Goal: Find specific page/section: Find specific page/section

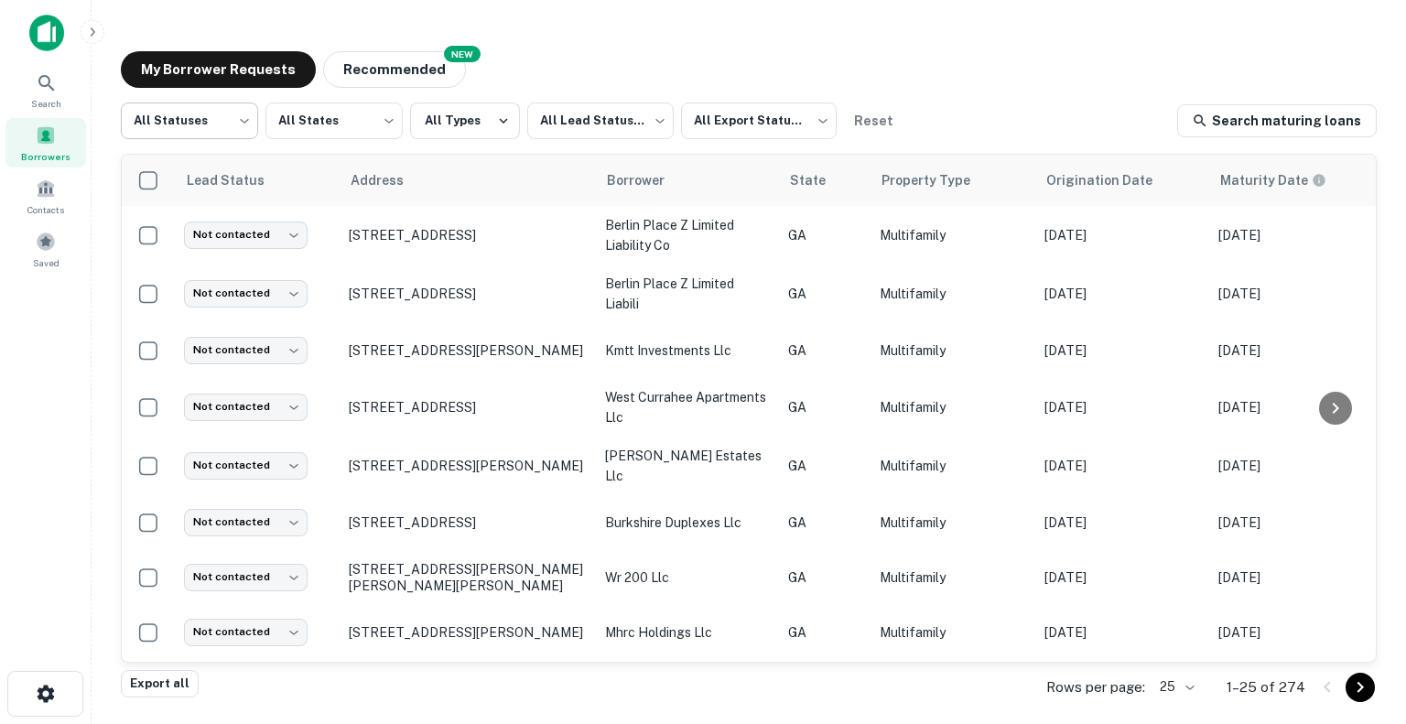
scroll to position [747, 0]
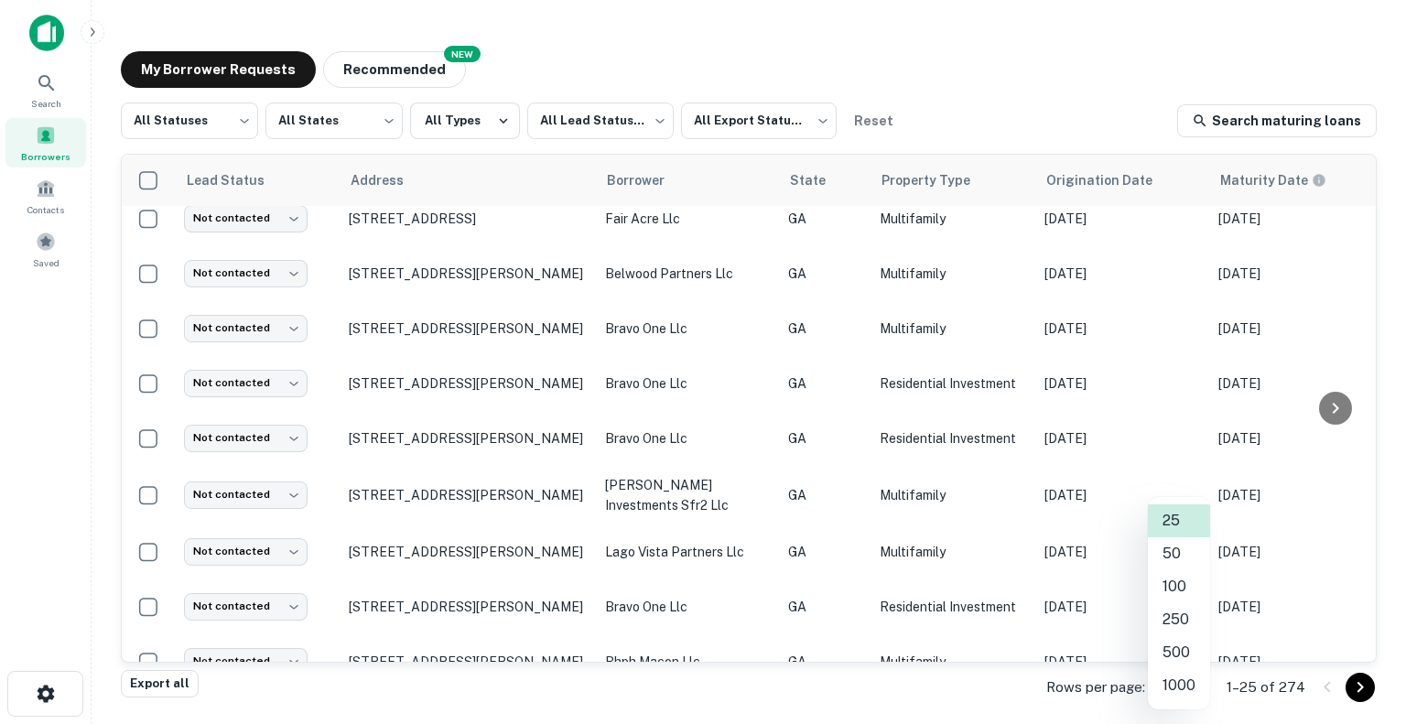
click at [1186, 687] on body "Search Borrowers Contacts Saved My Borrower Requests NEW Recommended All Status…" at bounding box center [703, 362] width 1406 height 724
click at [1182, 642] on li "500" at bounding box center [1178, 652] width 62 height 33
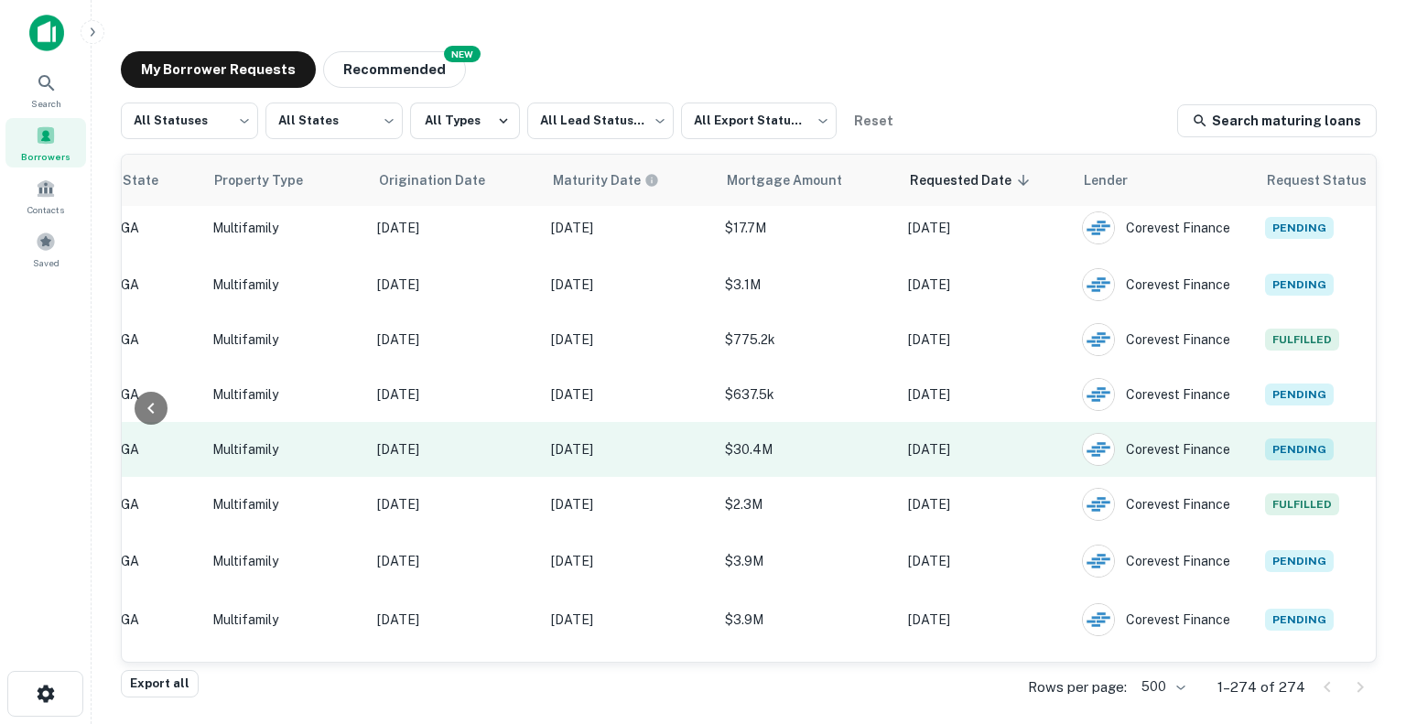
scroll to position [6749, 666]
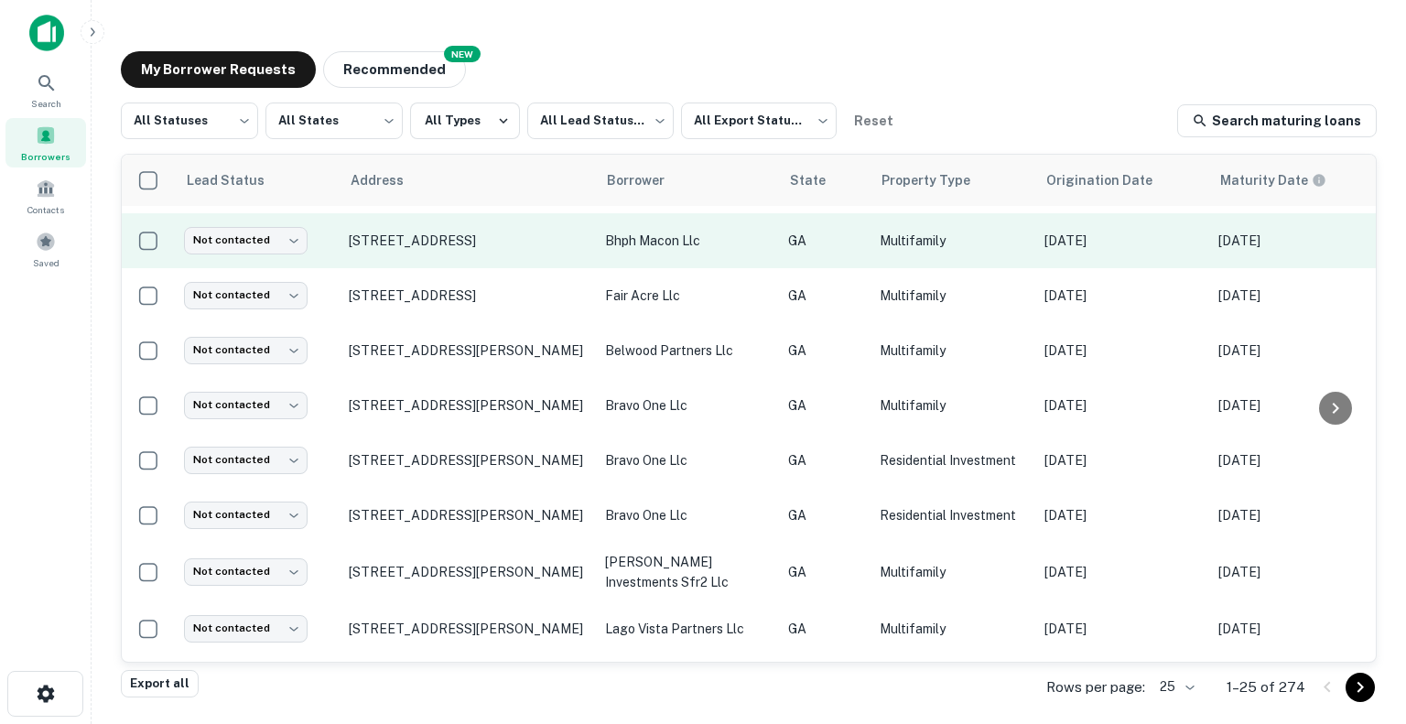
scroll to position [117, 0]
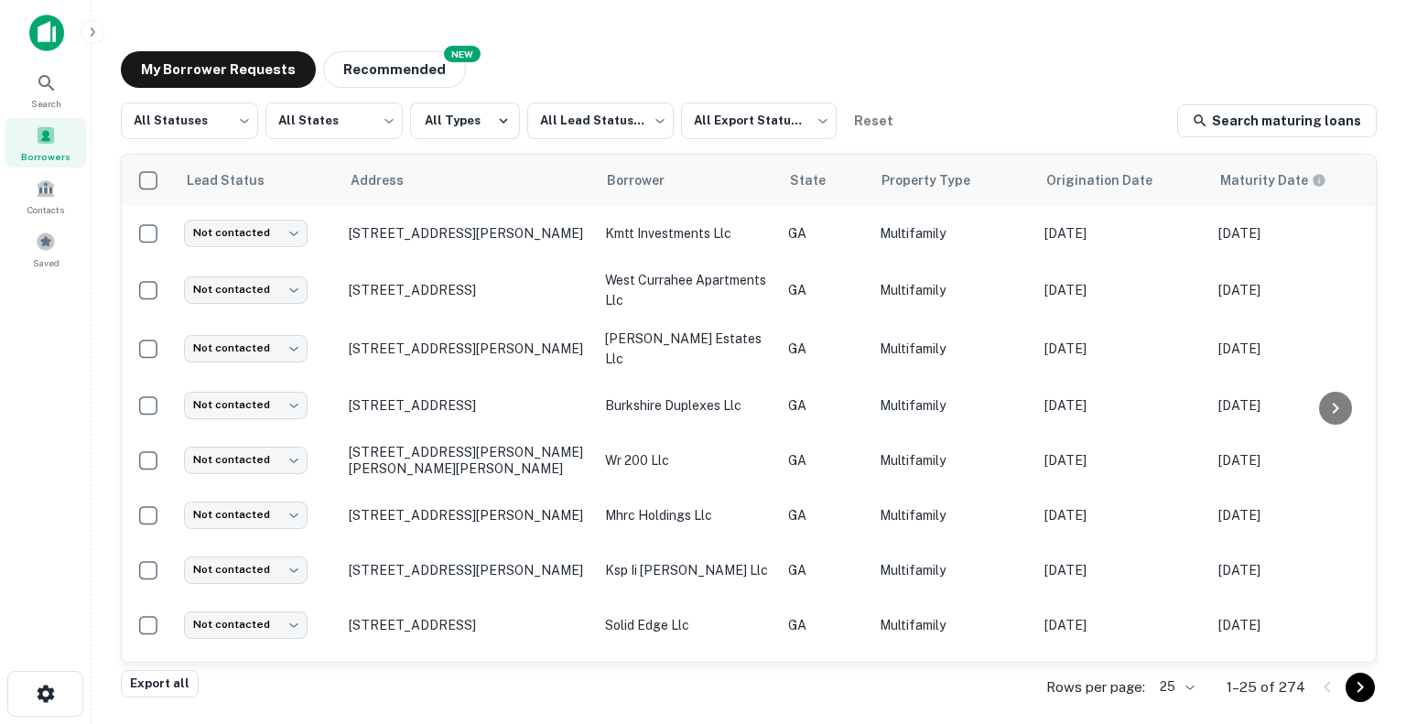
click at [1192, 687] on body "Search Borrowers Contacts Saved My Borrower Requests NEW Recommended All Status…" at bounding box center [703, 362] width 1406 height 724
click at [1192, 654] on li "500" at bounding box center [1178, 652] width 62 height 33
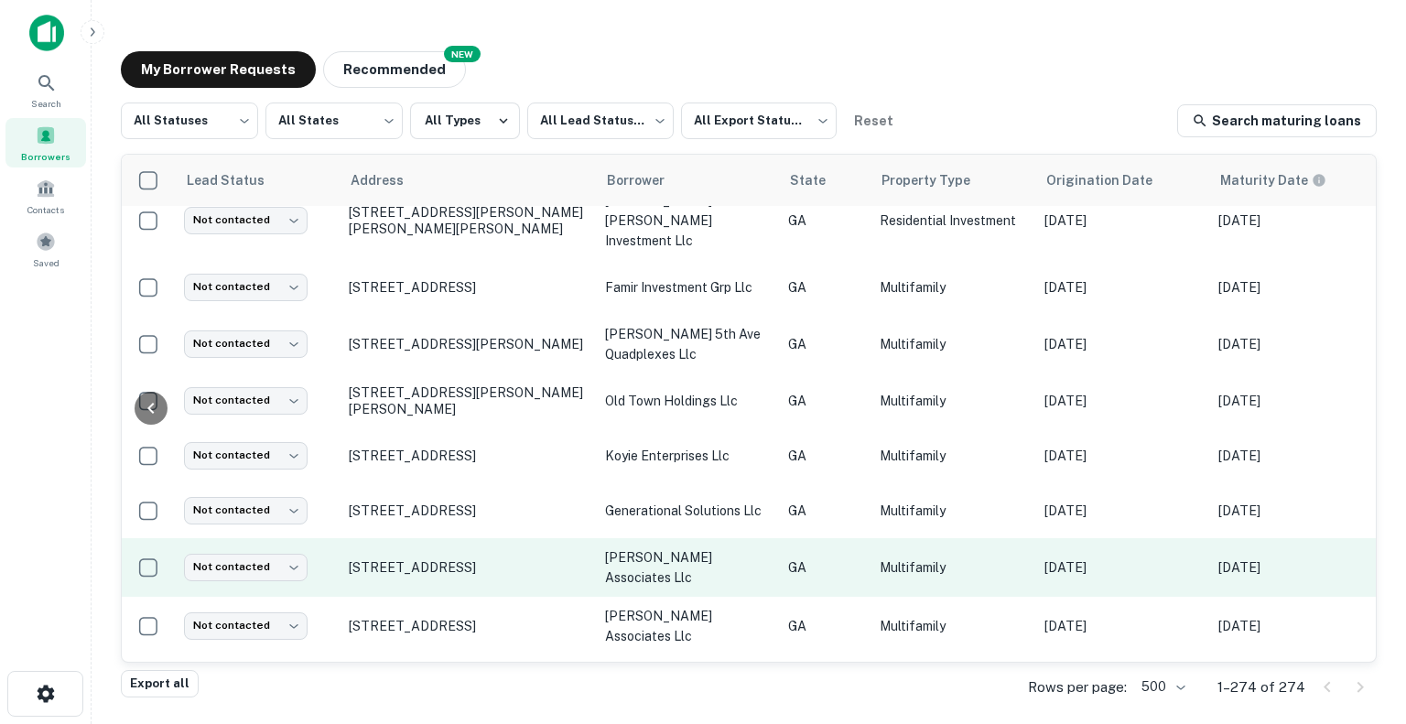
scroll to position [8418, 725]
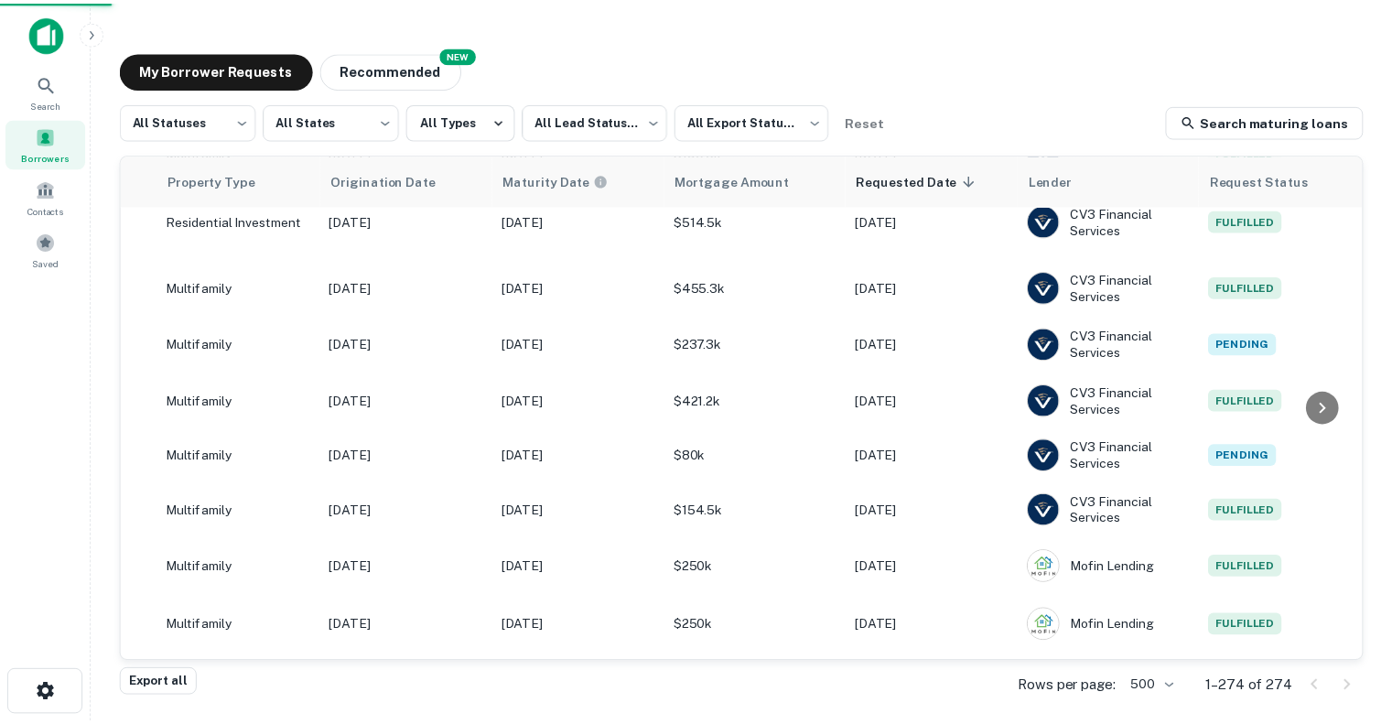
scroll to position [8418, 0]
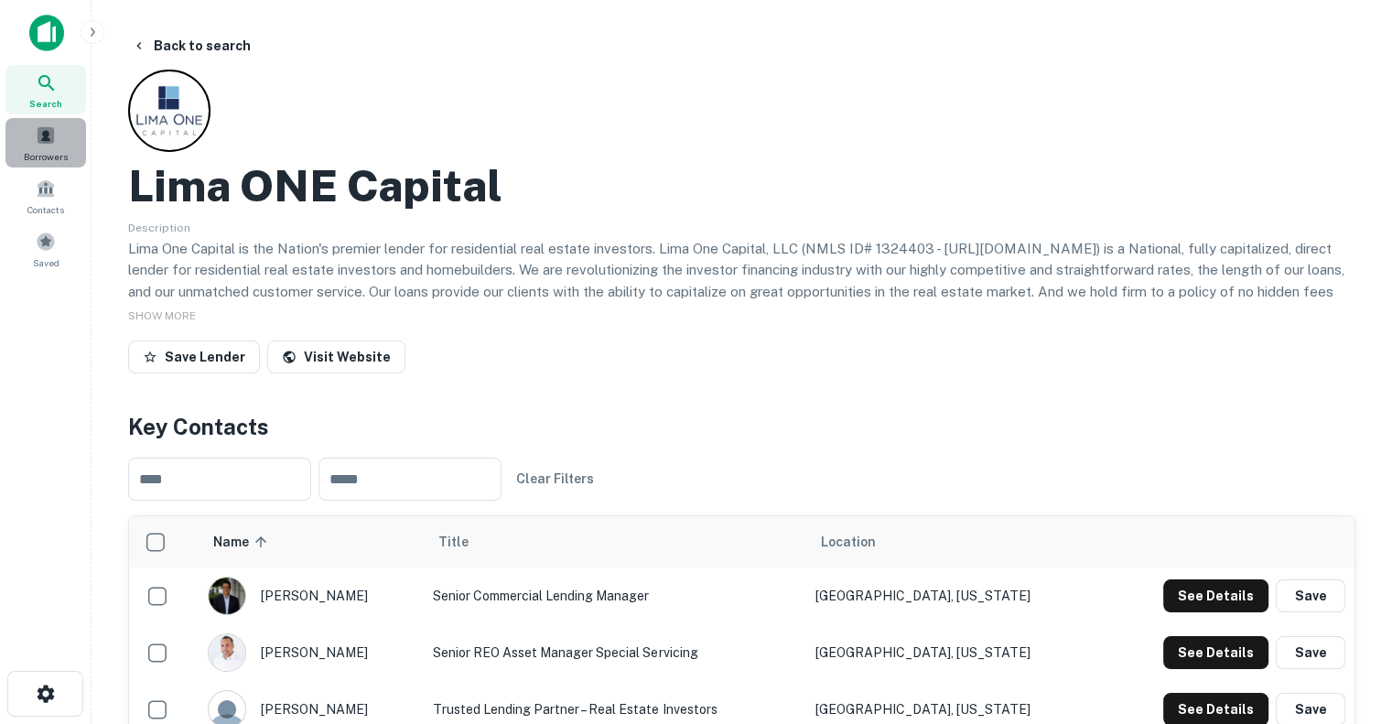
click at [36, 135] on span at bounding box center [46, 135] width 20 height 20
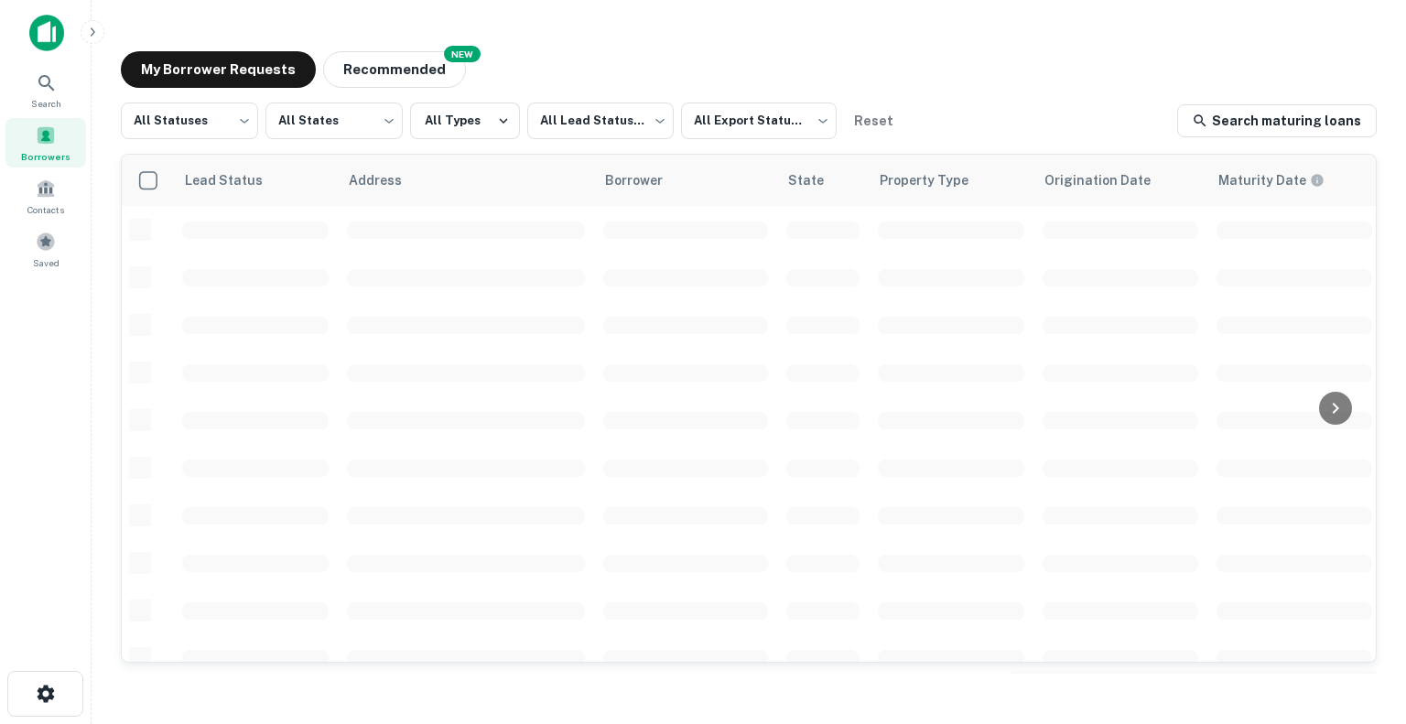
scroll to position [747, 0]
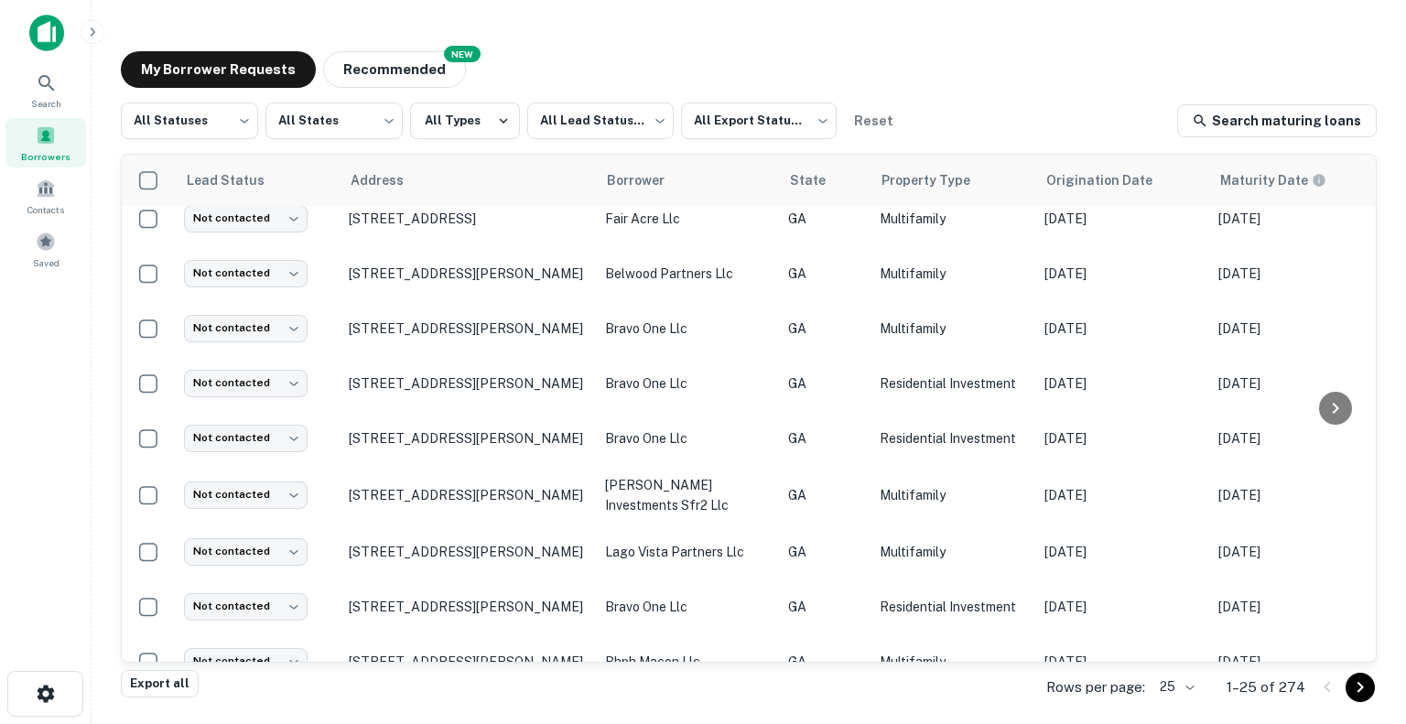
click at [1183, 688] on body "Search Borrowers Contacts Saved My Borrower Requests NEW Recommended All Status…" at bounding box center [703, 362] width 1406 height 724
click at [1185, 665] on li "500" at bounding box center [1178, 652] width 62 height 33
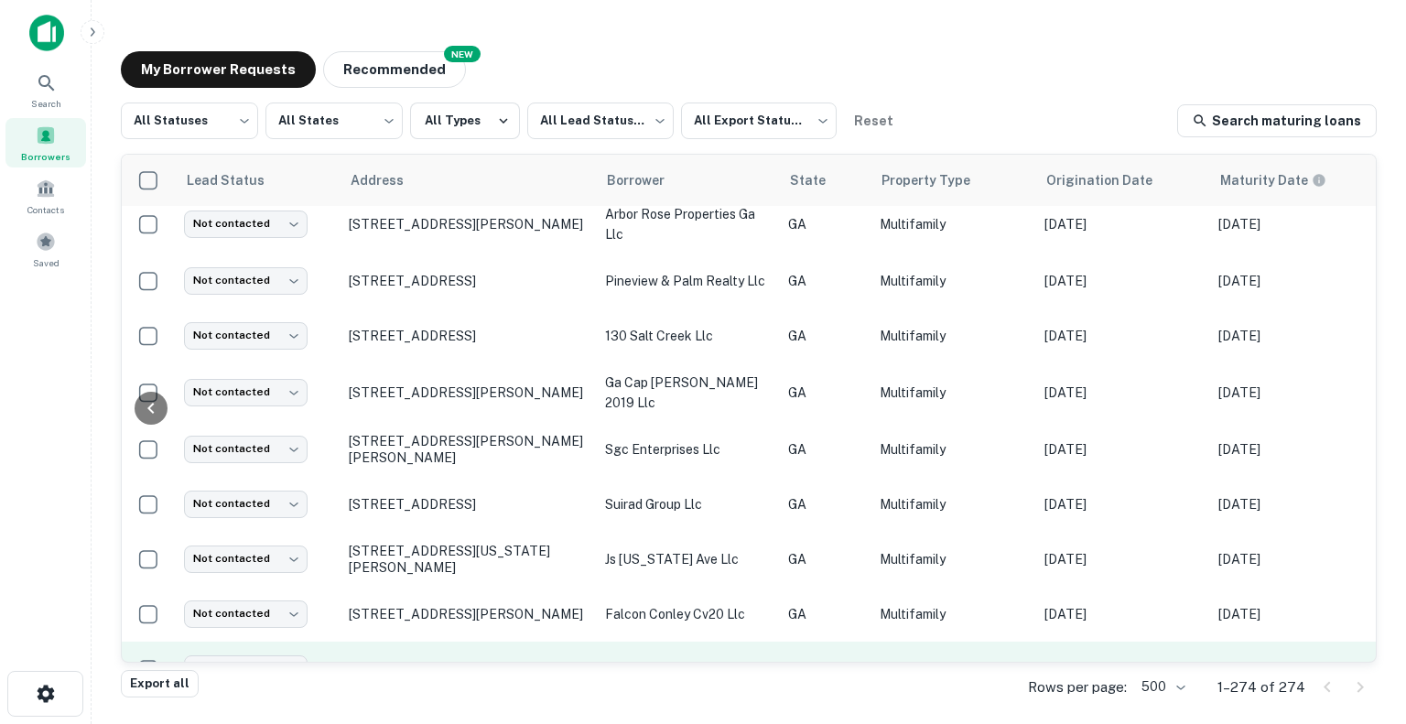
scroll to position [6585, 725]
